Goal: Use online tool/utility

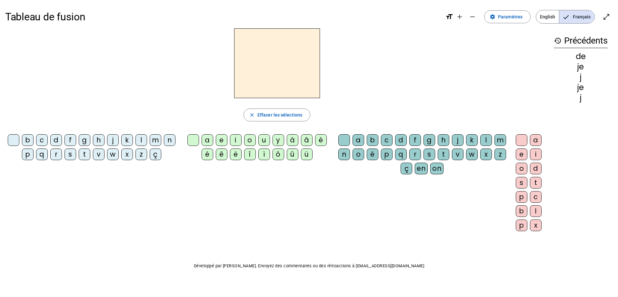
click at [119, 143] on div "j" at bounding box center [113, 140] width 12 height 12
click at [223, 139] on div "e" at bounding box center [222, 140] width 12 height 12
click at [62, 140] on div "d" at bounding box center [56, 140] width 12 height 12
click at [161, 138] on div "m" at bounding box center [156, 140] width 12 height 12
click at [147, 141] on div "l" at bounding box center [141, 140] width 12 height 12
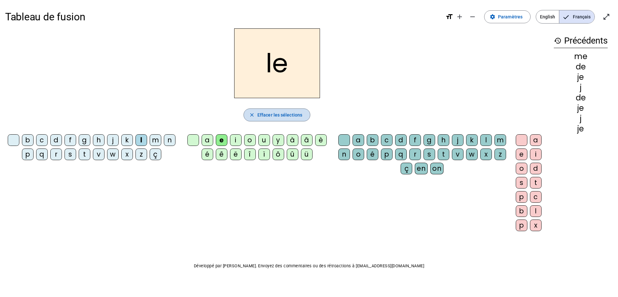
click at [251, 118] on span "button" at bounding box center [277, 114] width 66 height 15
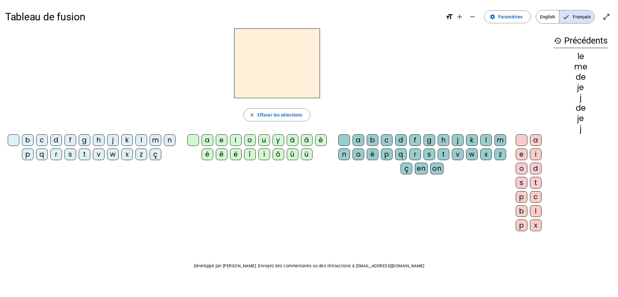
click at [104, 154] on div "v" at bounding box center [99, 154] width 12 height 12
click at [261, 139] on div "u" at bounding box center [264, 140] width 12 height 12
click at [34, 141] on div "b" at bounding box center [28, 140] width 12 height 12
click at [76, 156] on div "s" at bounding box center [70, 154] width 12 height 12
click at [207, 139] on div "a" at bounding box center [207, 140] width 12 height 12
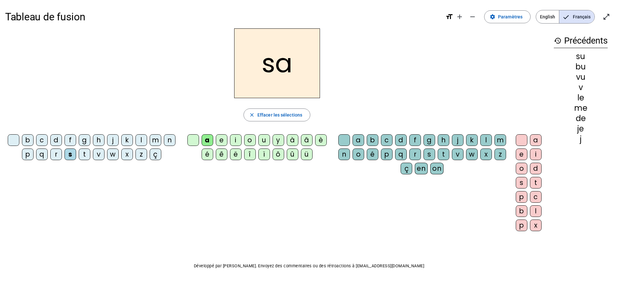
click at [392, 139] on div "c" at bounding box center [387, 140] width 12 height 12
click at [90, 154] on div "t" at bounding box center [85, 154] width 12 height 12
